Goal: Information Seeking & Learning: Check status

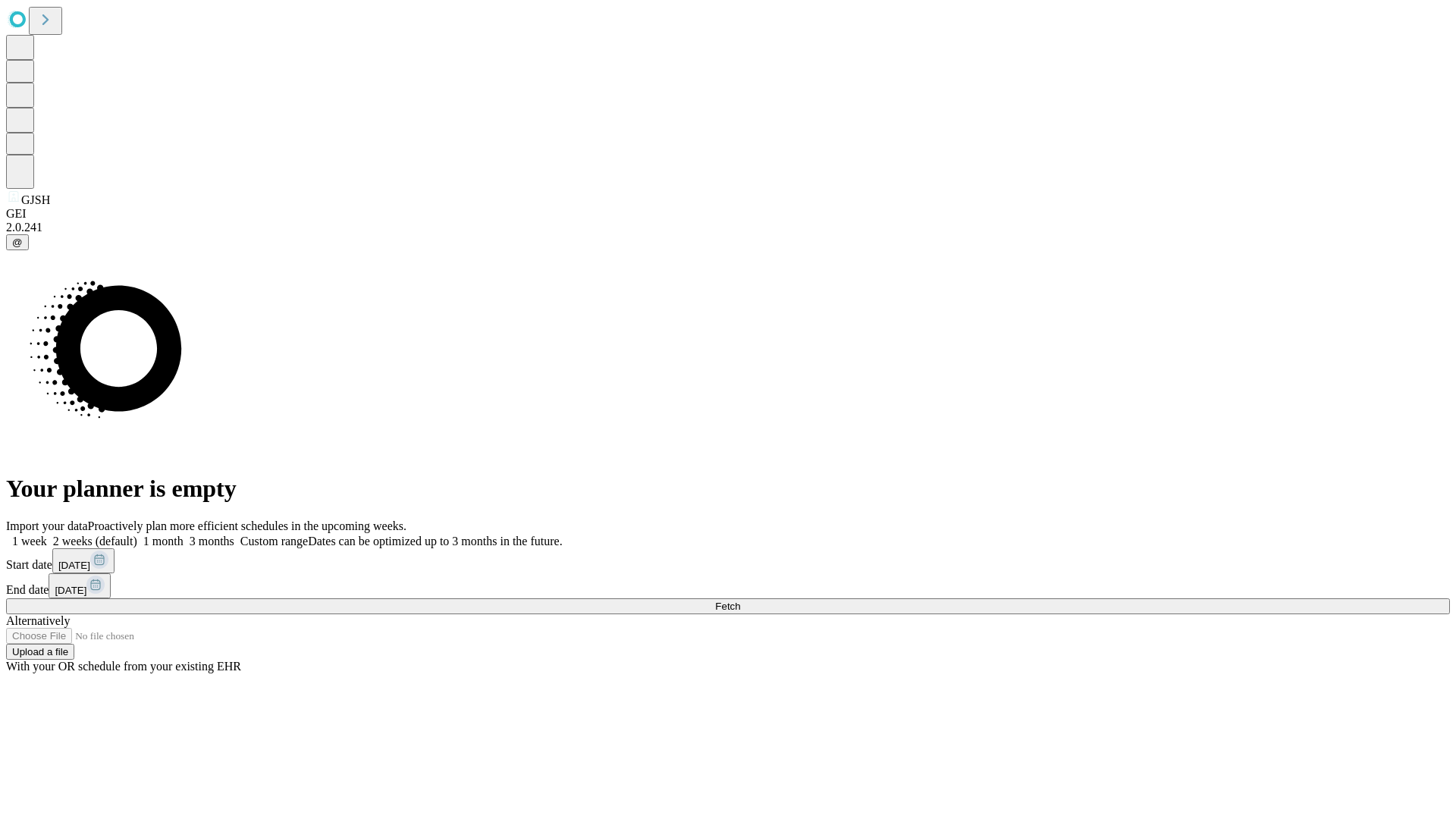
click at [741, 601] on span "Fetch" at bounding box center [728, 607] width 25 height 12
